Goal: Task Accomplishment & Management: Manage account settings

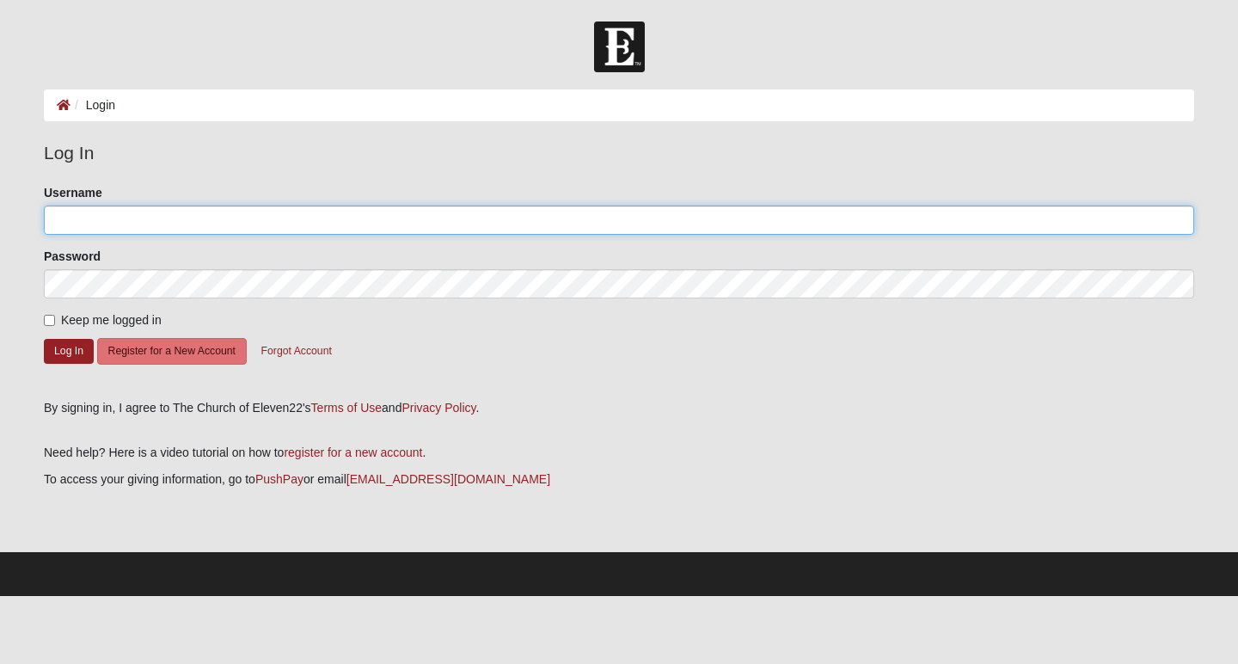
type input "wtljr74"
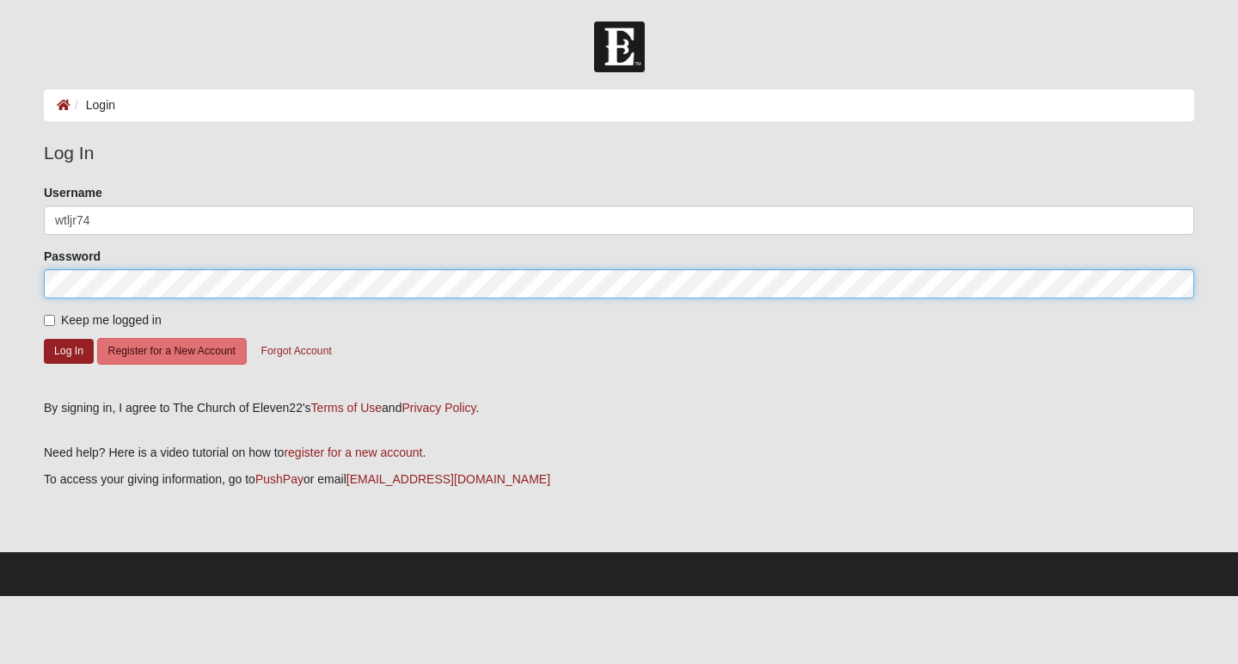
click at [69, 350] on button "Log In" at bounding box center [69, 351] width 50 height 25
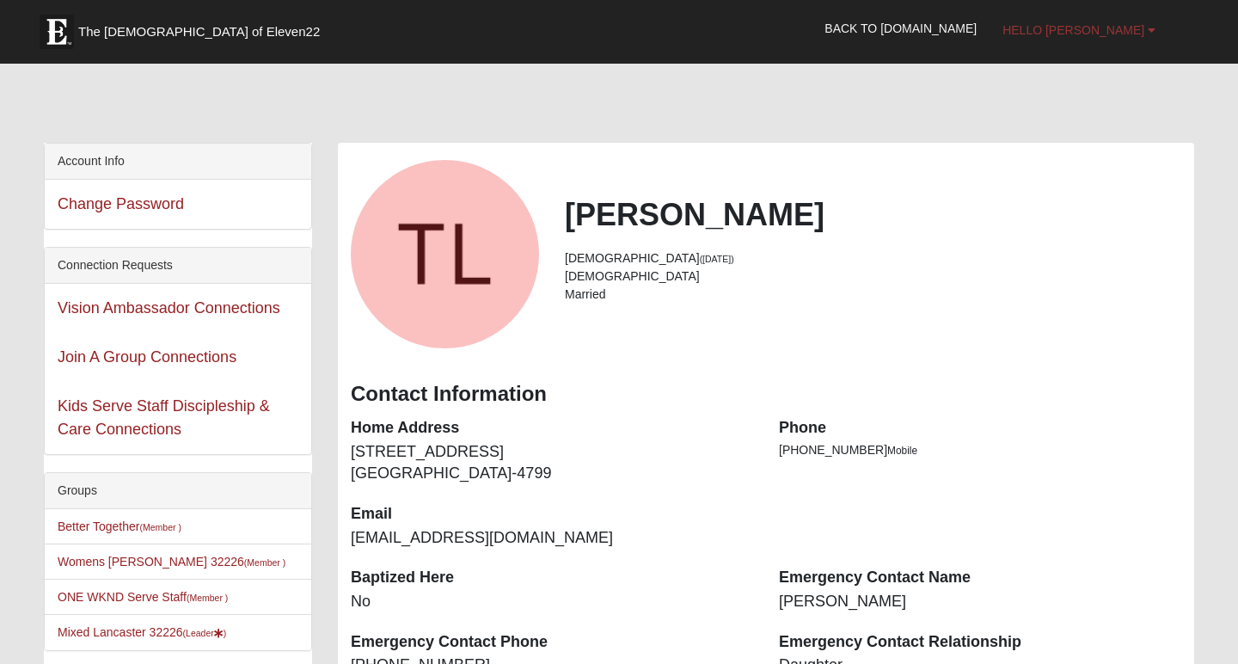
click at [1147, 28] on link "Hello [PERSON_NAME]" at bounding box center [1079, 30] width 179 height 43
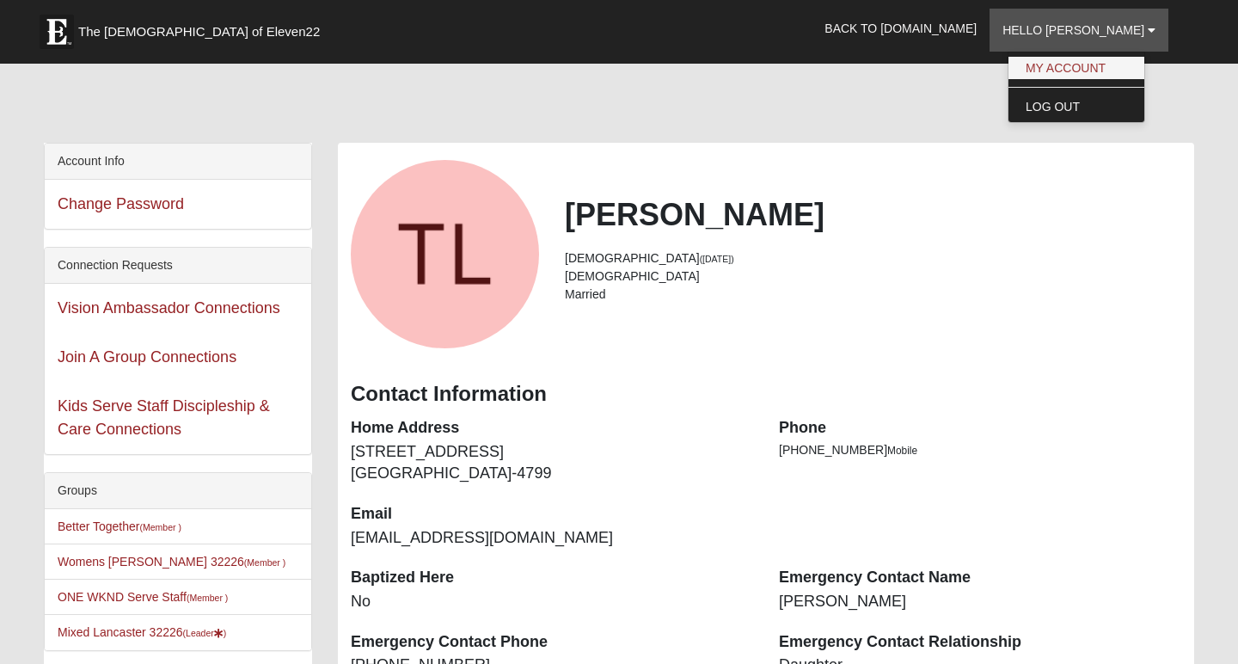
click at [1131, 64] on link "My Account" at bounding box center [1077, 68] width 136 height 22
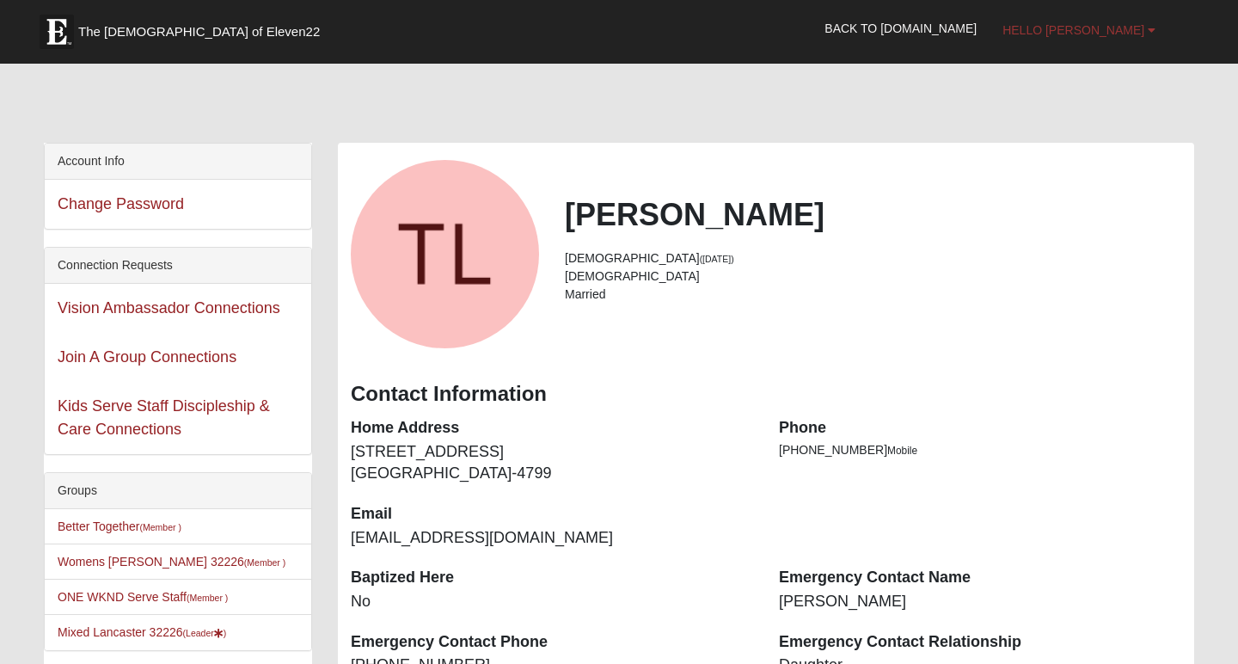
click at [1150, 34] on b at bounding box center [1152, 30] width 8 height 12
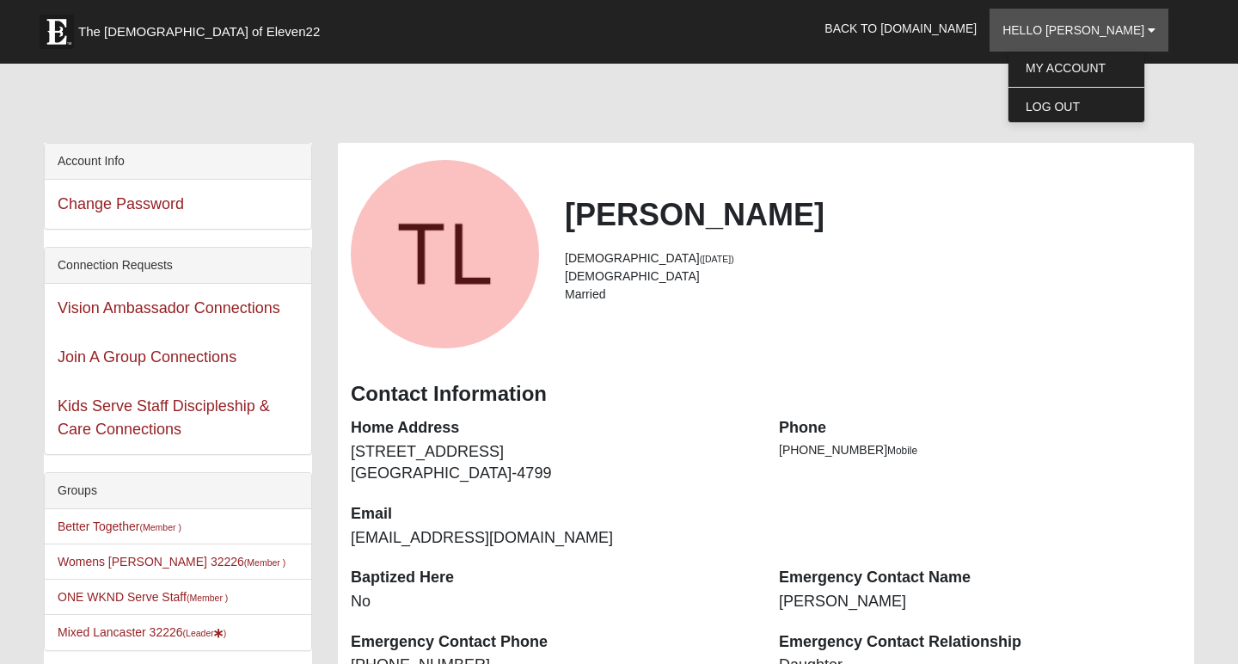
click at [1045, 218] on h2 "Tiffani Lancaster" at bounding box center [873, 214] width 617 height 37
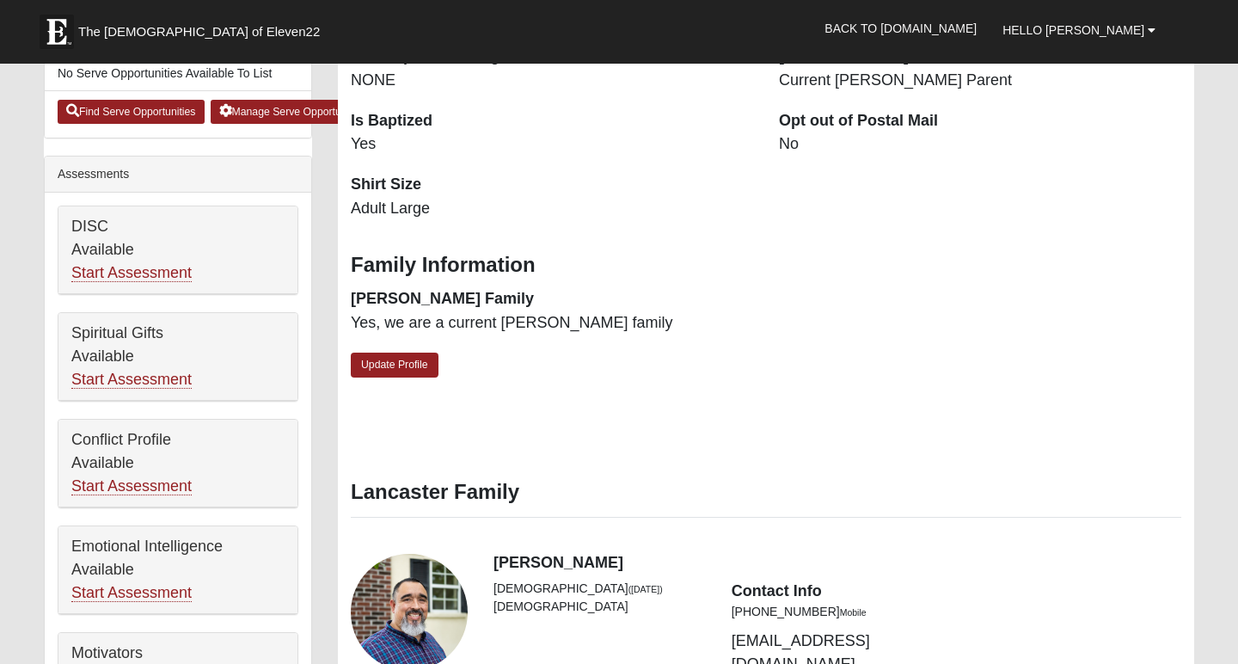
scroll to position [655, 0]
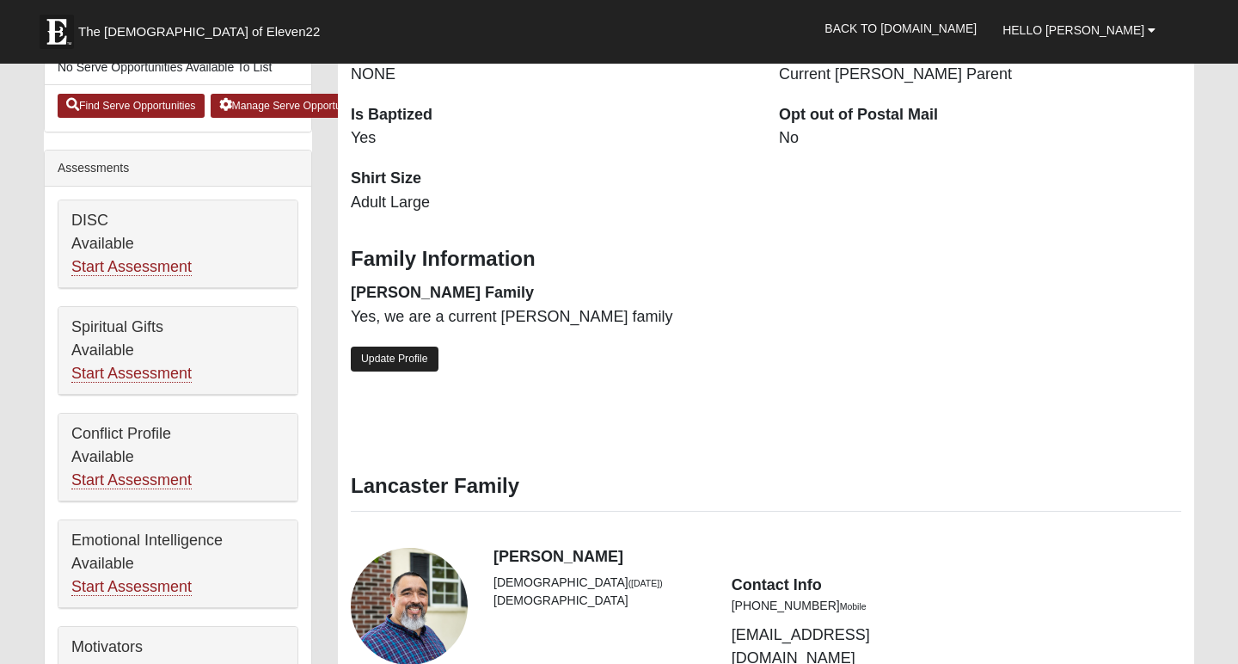
click at [420, 347] on link "Update Profile" at bounding box center [395, 359] width 88 height 25
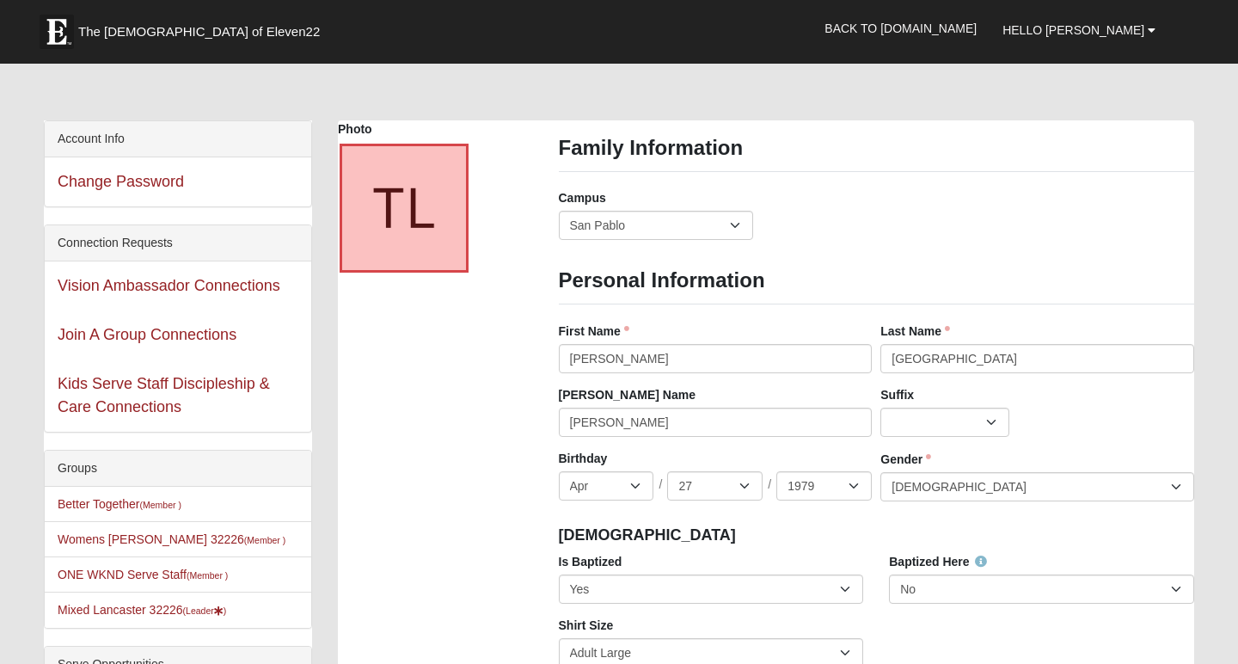
scroll to position [0, 0]
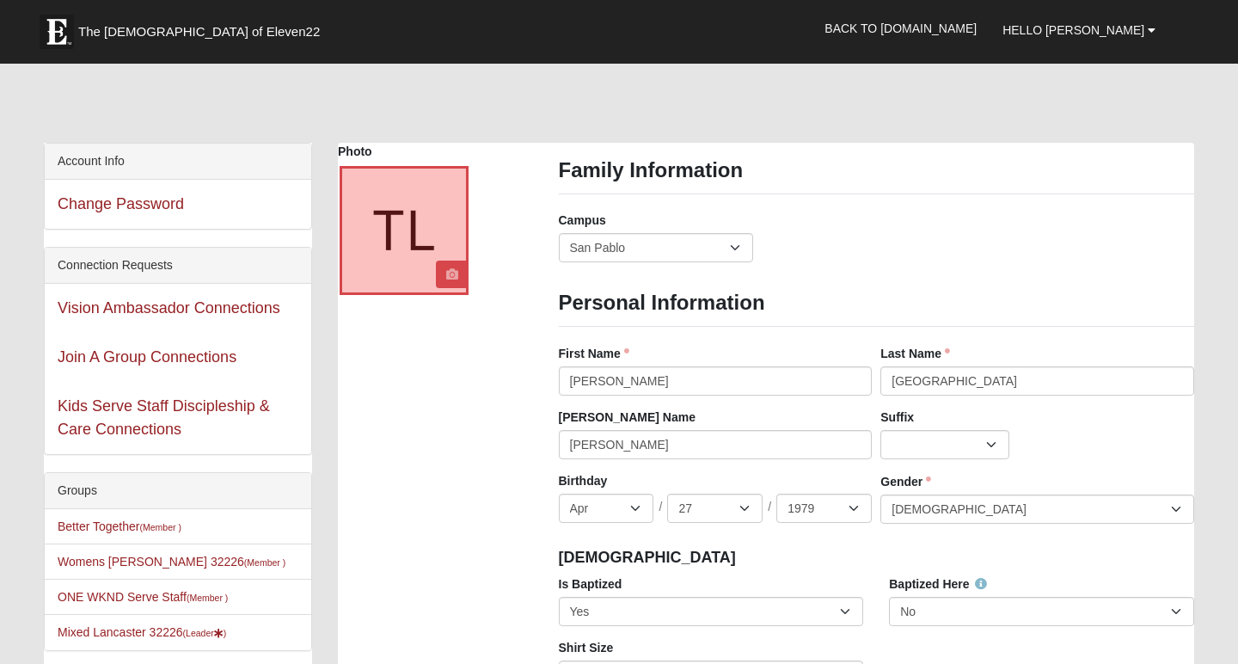
click at [451, 278] on icon at bounding box center [452, 274] width 12 height 12
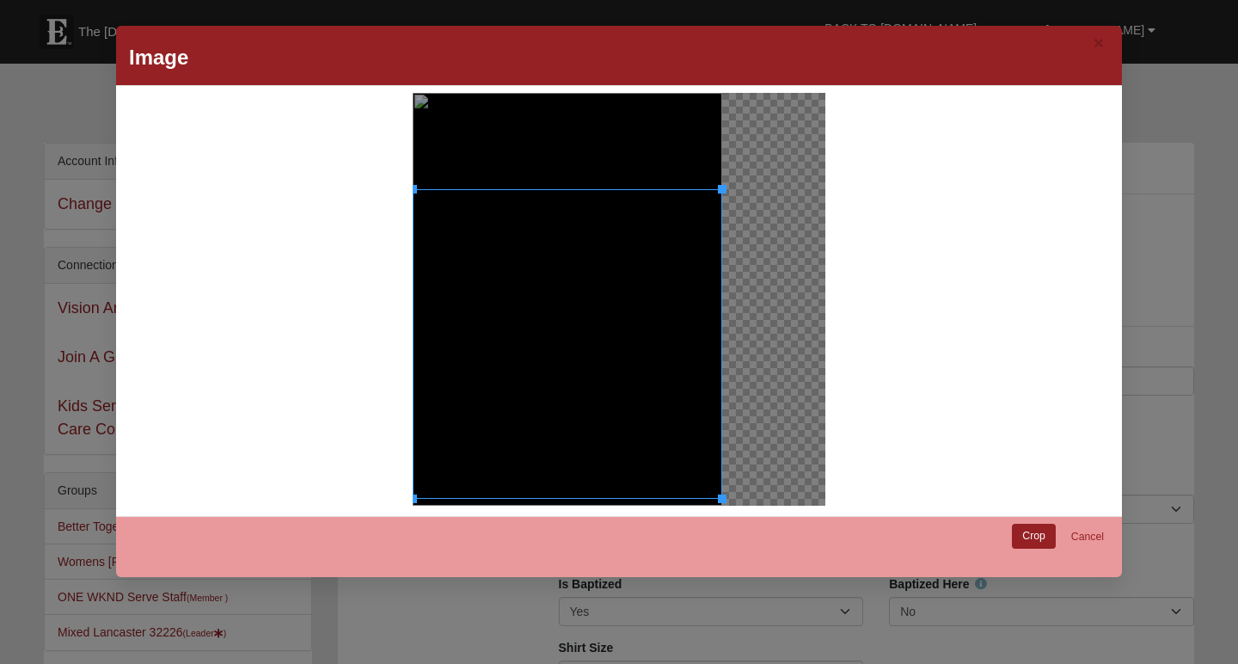
drag, startPoint x: 700, startPoint y: 356, endPoint x: 704, endPoint y: 396, distance: 40.6
click at [704, 396] on div at bounding box center [568, 344] width 310 height 310
click at [1040, 534] on link "Crop" at bounding box center [1034, 536] width 44 height 25
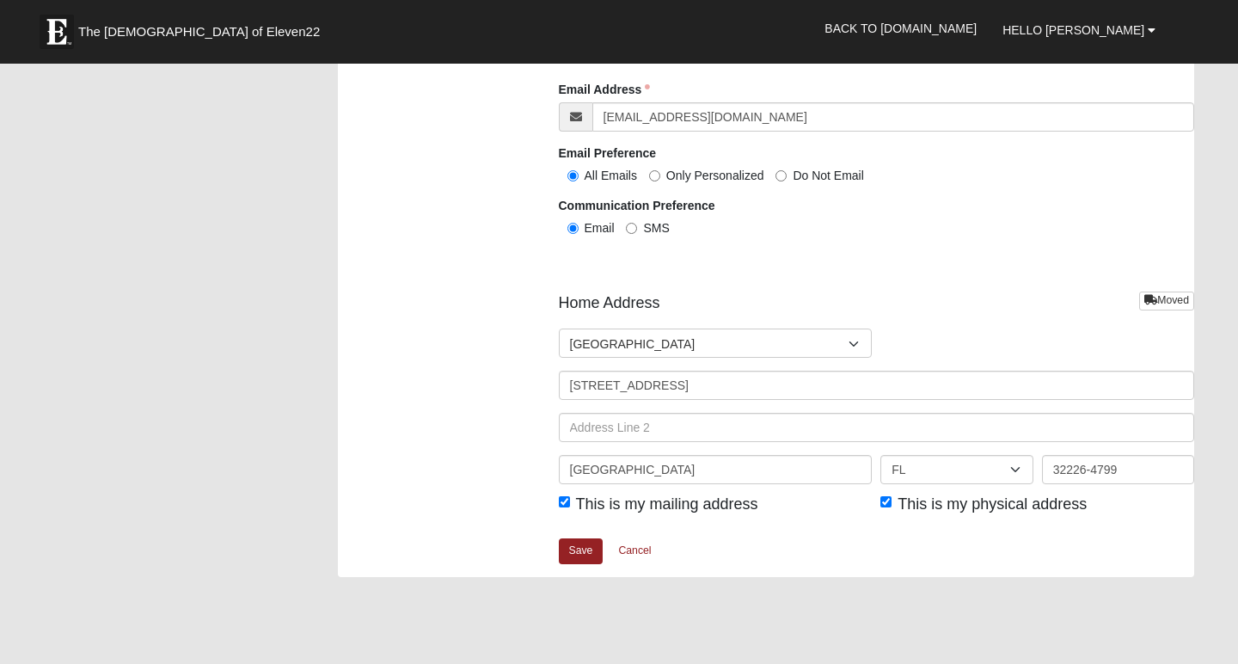
scroll to position [1935, 0]
click at [586, 544] on link "Save" at bounding box center [581, 549] width 45 height 25
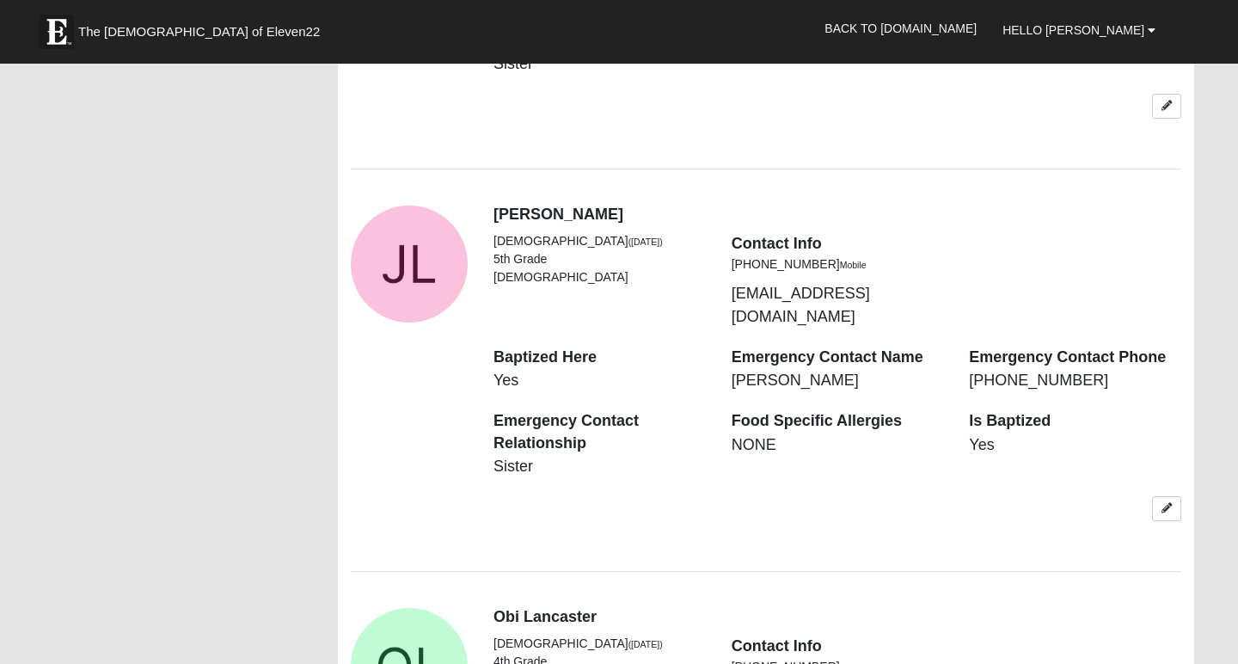
scroll to position [3064, 0]
